Goal: Navigation & Orientation: Find specific page/section

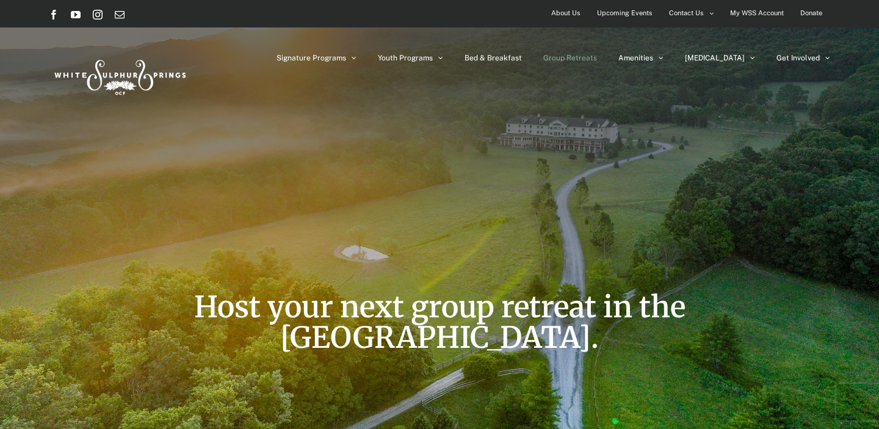
click at [127, 74] on img at bounding box center [119, 74] width 140 height 57
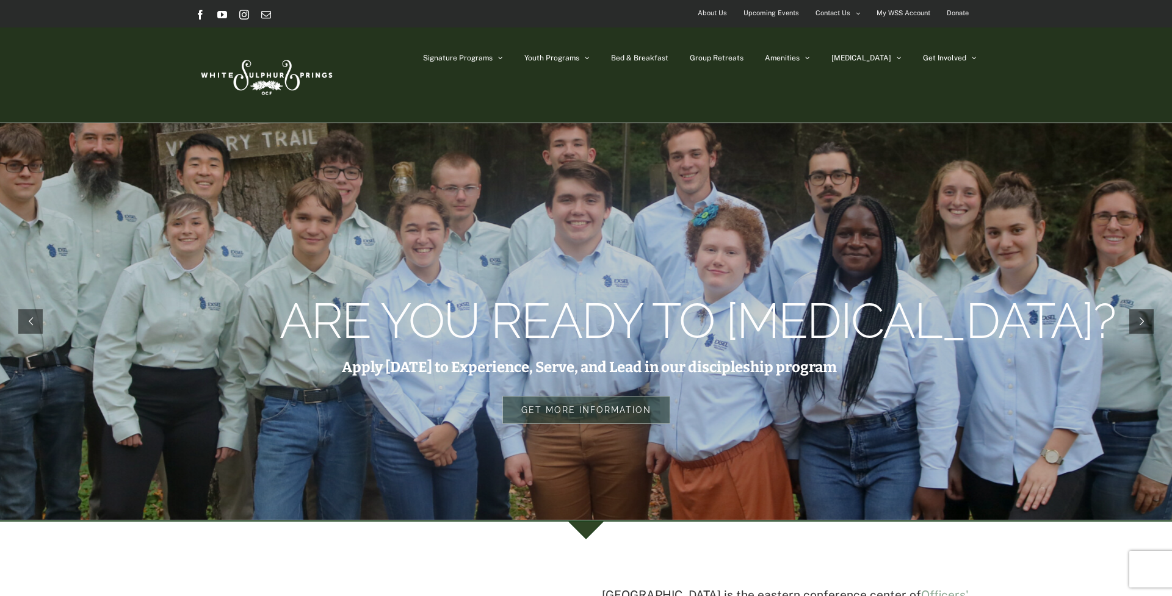
click at [283, 76] on img at bounding box center [265, 74] width 140 height 57
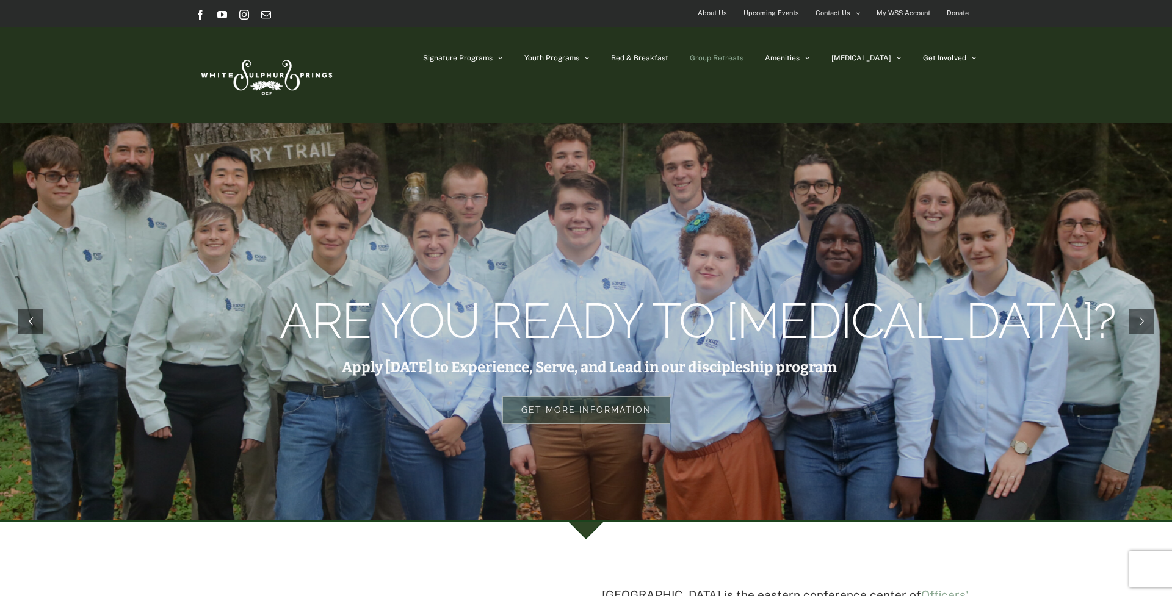
click at [743, 57] on span "Group Retreats" at bounding box center [717, 57] width 54 height 7
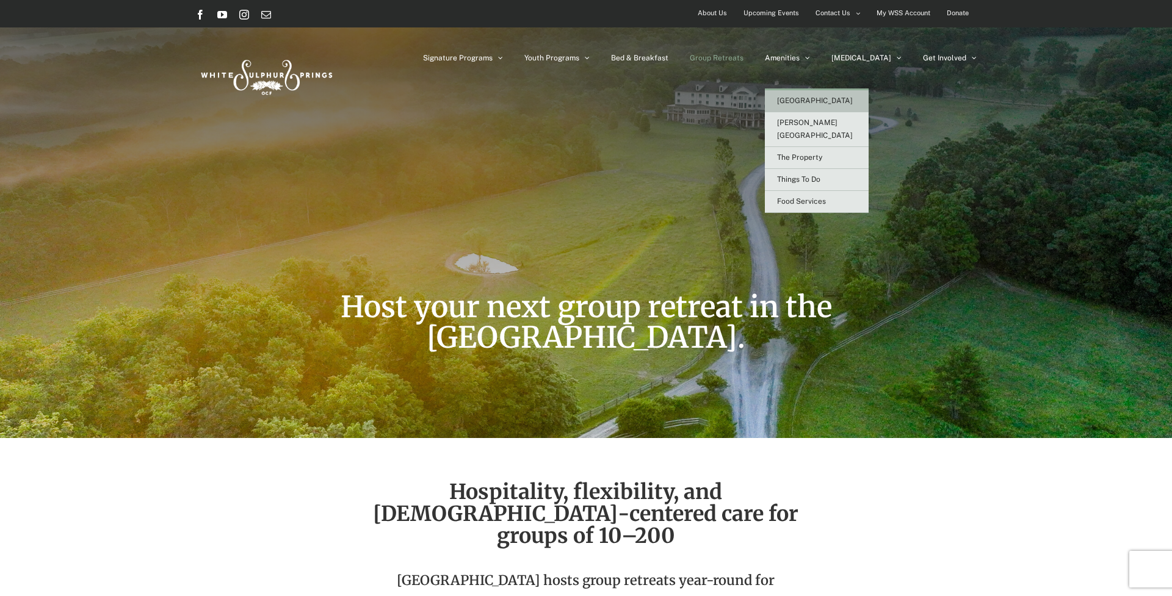
click at [838, 101] on span "[GEOGRAPHIC_DATA]" at bounding box center [815, 100] width 76 height 9
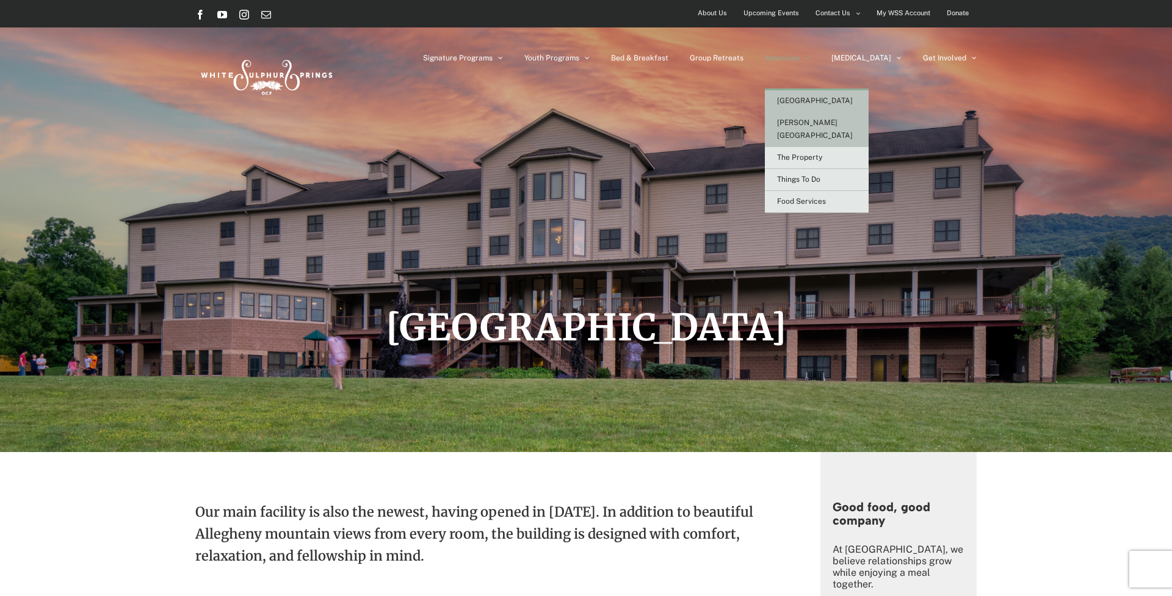
click at [834, 118] on span "[PERSON_NAME][GEOGRAPHIC_DATA]" at bounding box center [815, 128] width 76 height 21
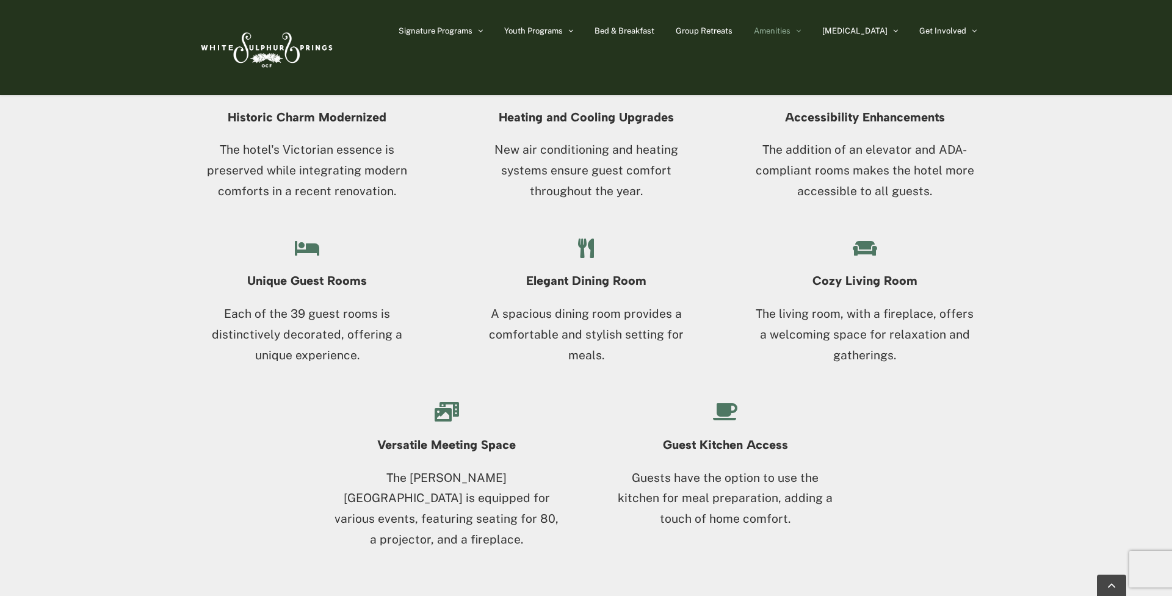
scroll to position [1236, 0]
